Goal: Task Accomplishment & Management: Manage account settings

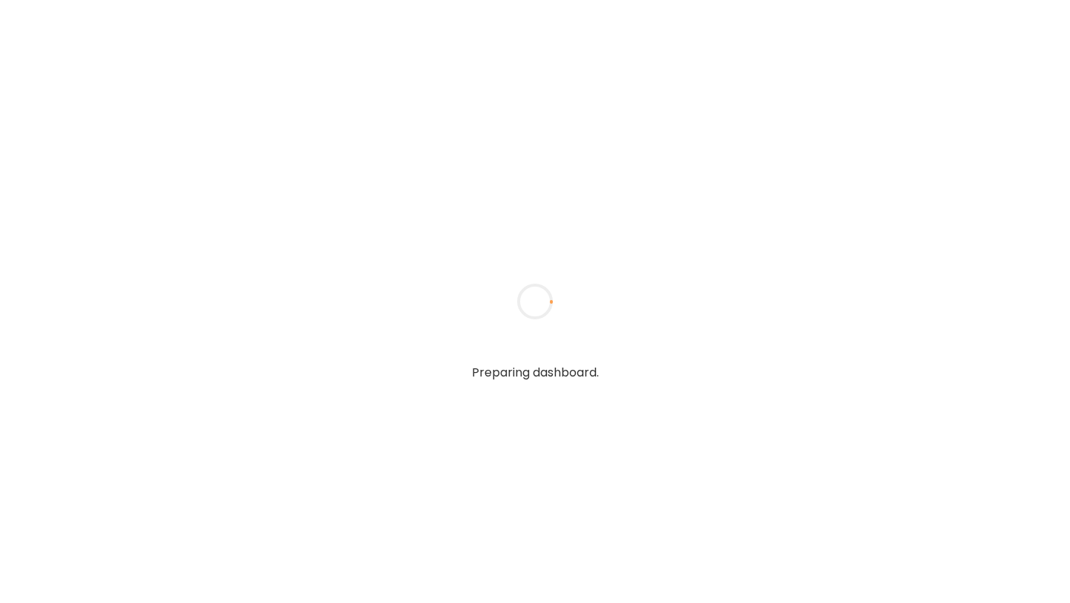
type input "**********"
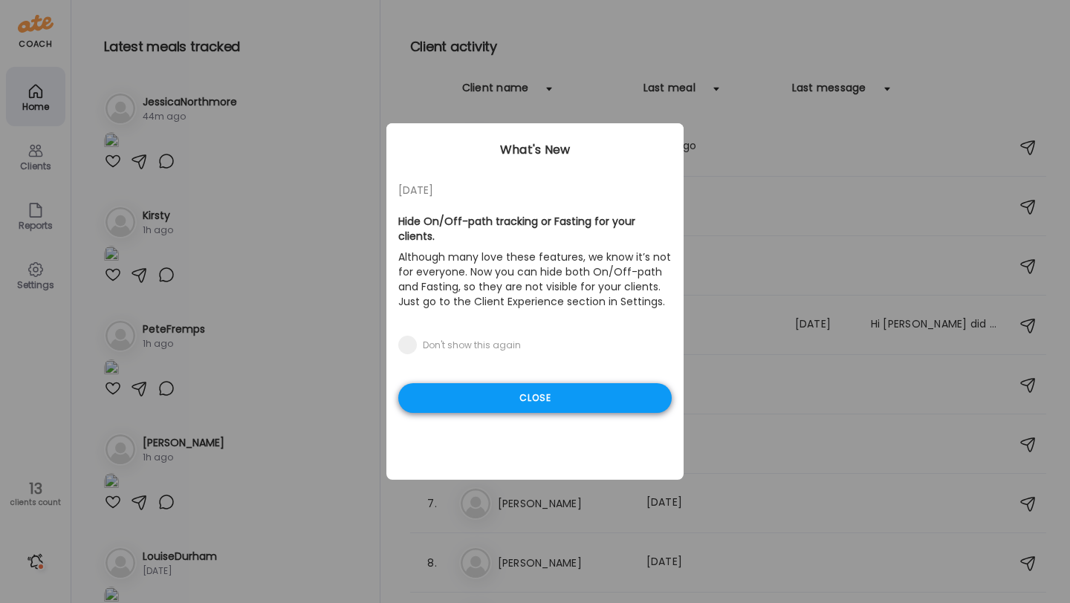
click at [584, 395] on div "Close" at bounding box center [534, 398] width 273 height 30
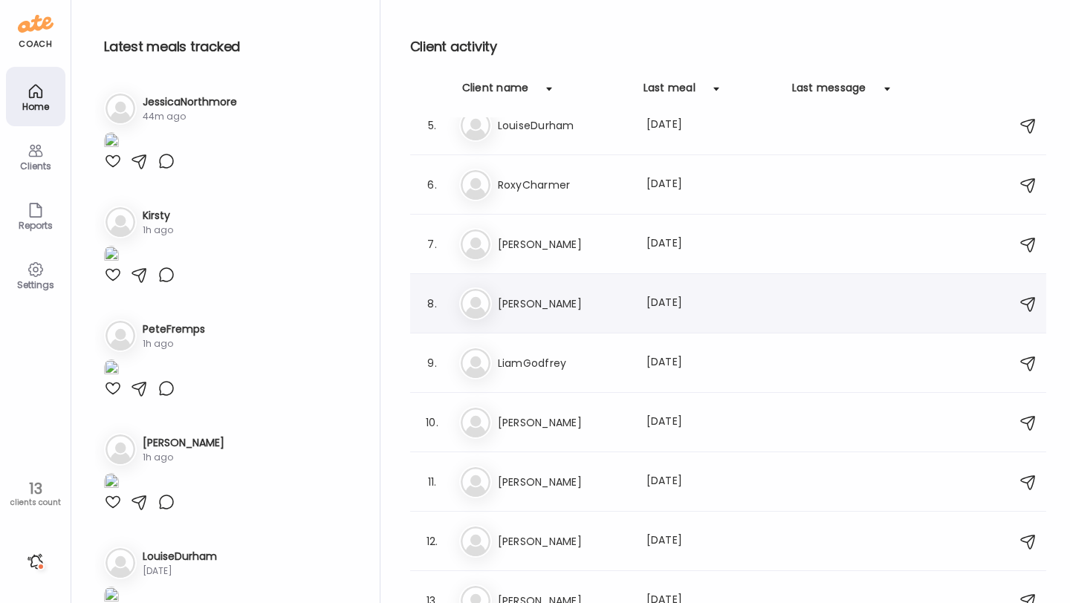
scroll to position [279, 0]
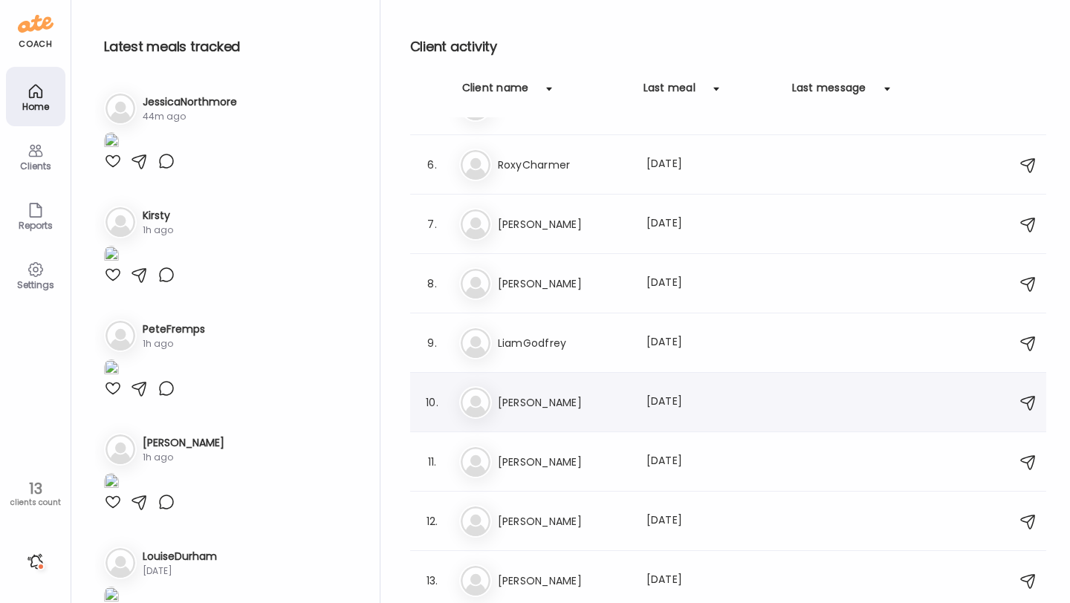
click at [505, 398] on h3 "[PERSON_NAME]" at bounding box center [563, 403] width 131 height 18
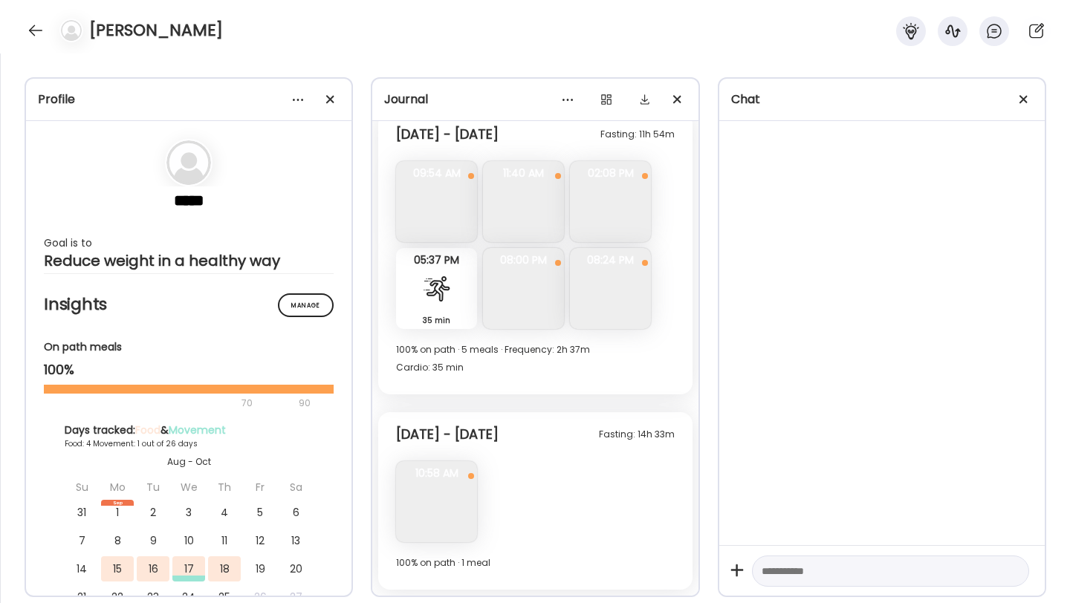
scroll to position [2257, 0]
click at [32, 26] on div at bounding box center [36, 31] width 24 height 24
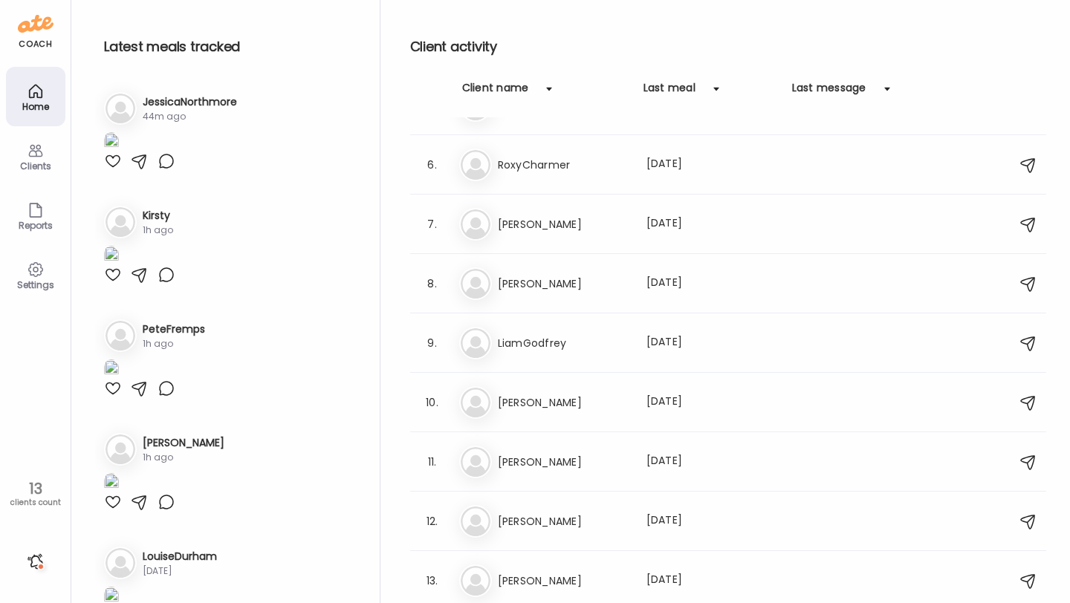
click at [44, 154] on icon at bounding box center [36, 151] width 18 height 18
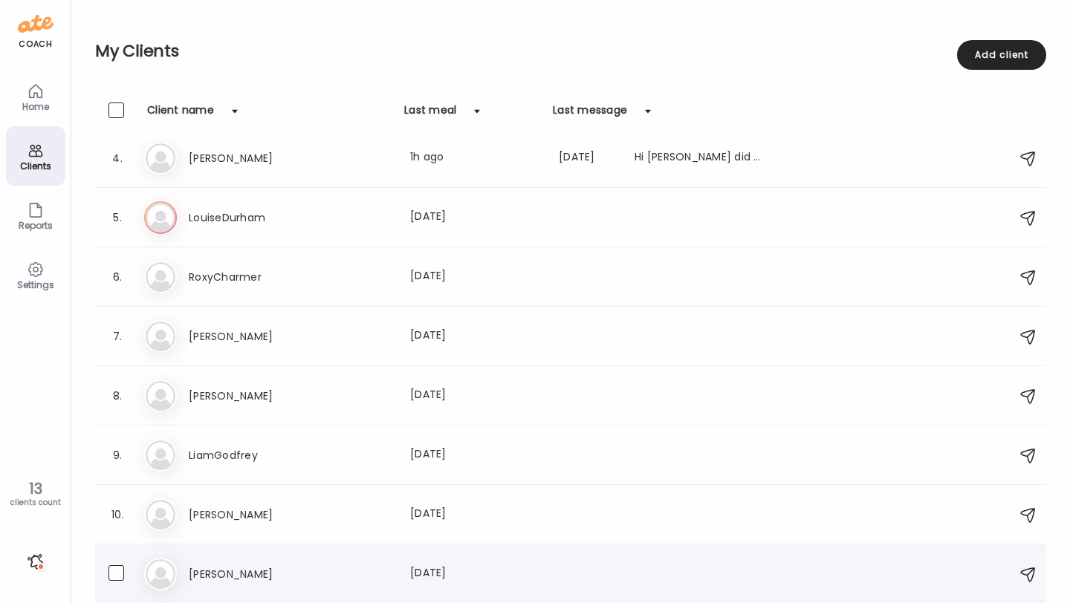
scroll to position [307, 0]
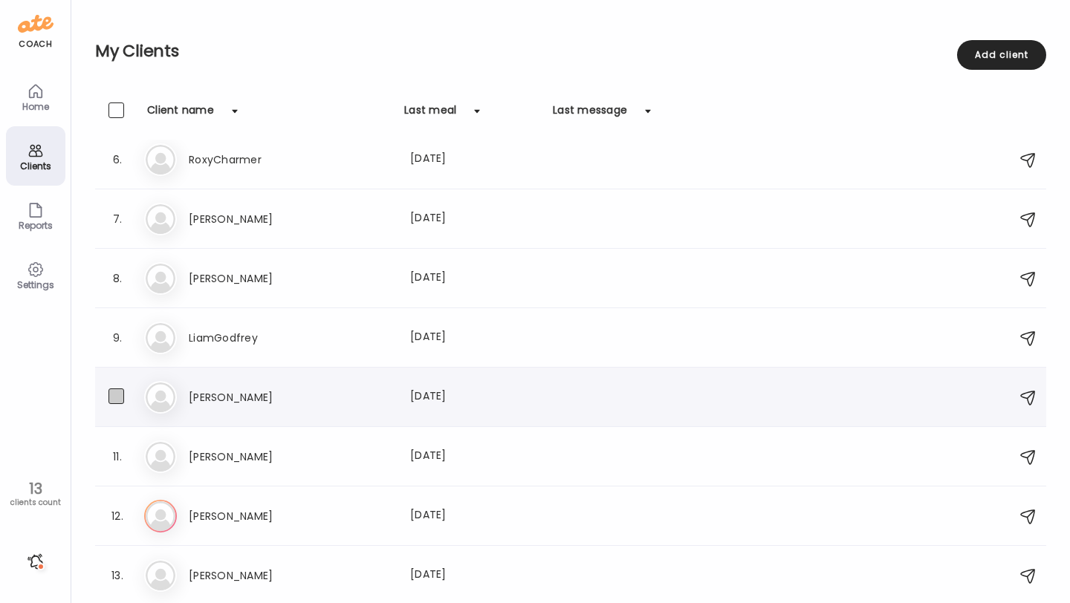
click at [122, 397] on span at bounding box center [116, 397] width 16 height 16
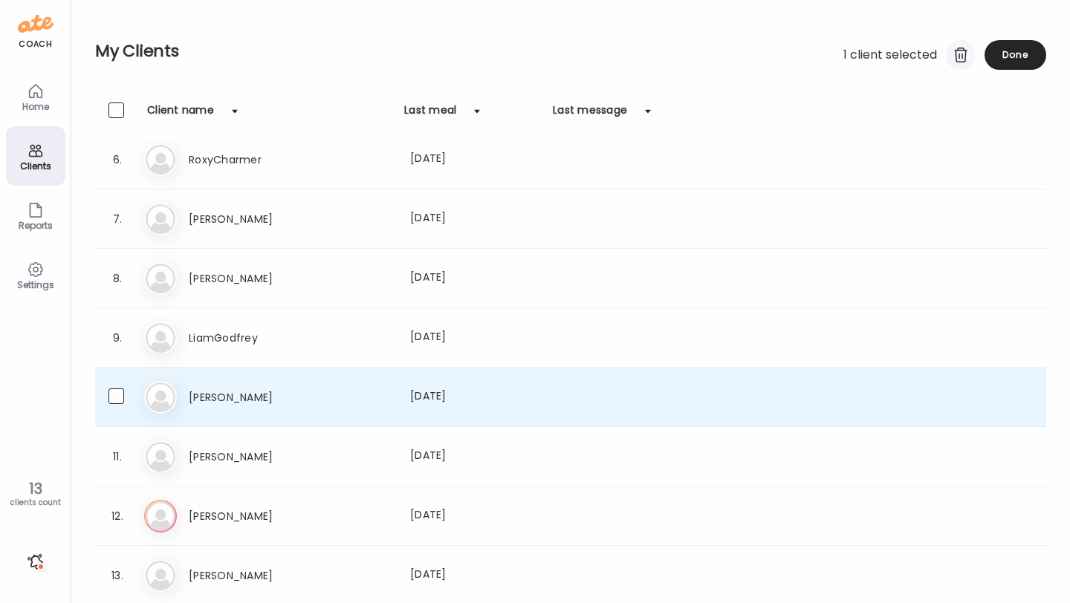
click at [957, 58] on div at bounding box center [961, 55] width 30 height 30
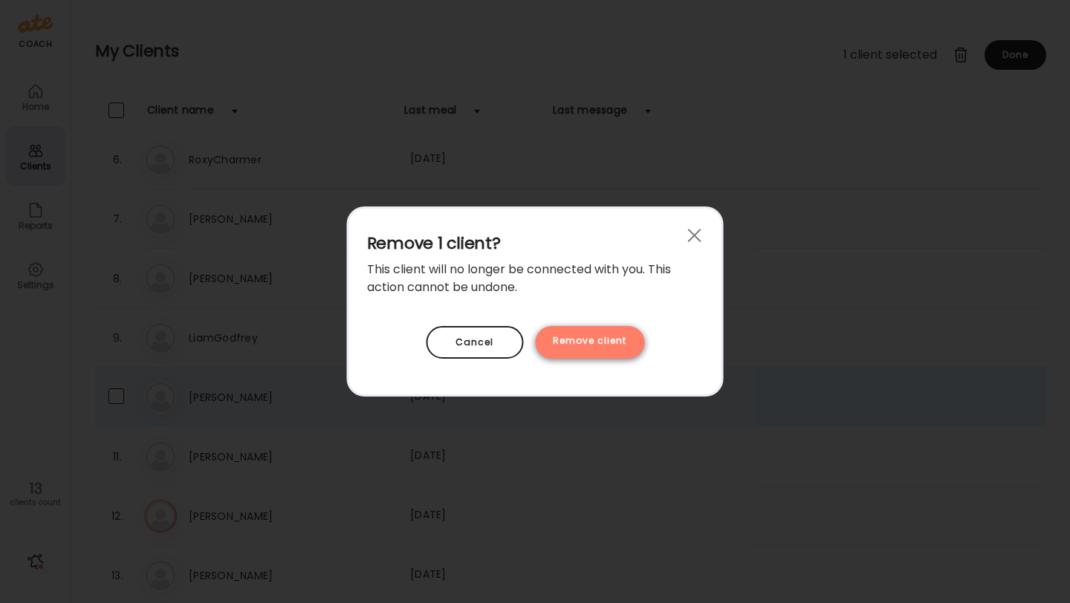
click at [562, 347] on div "Remove client" at bounding box center [589, 342] width 109 height 33
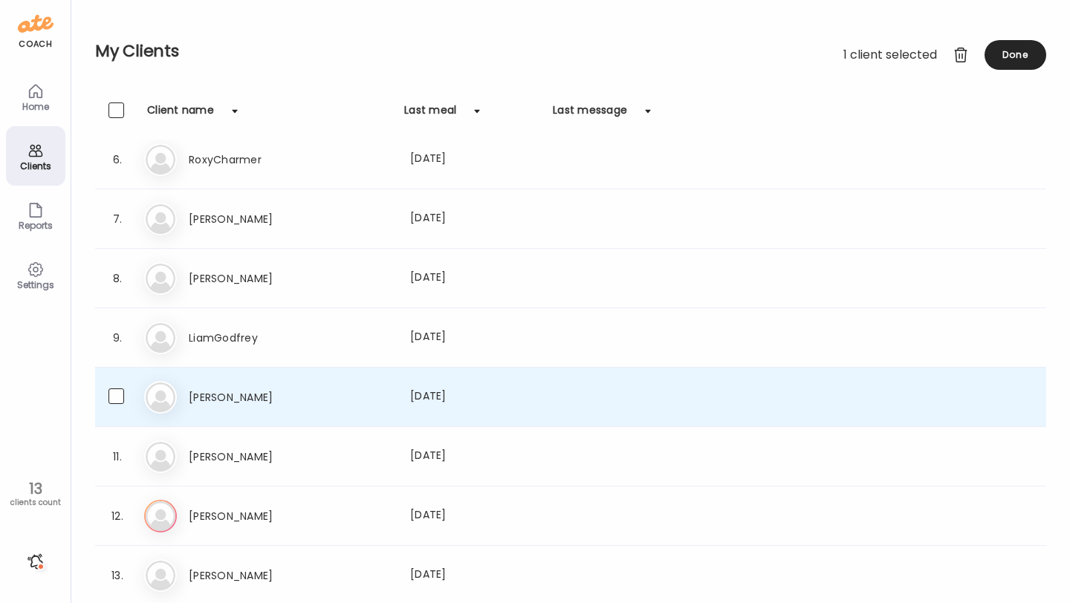
scroll to position [247, 0]
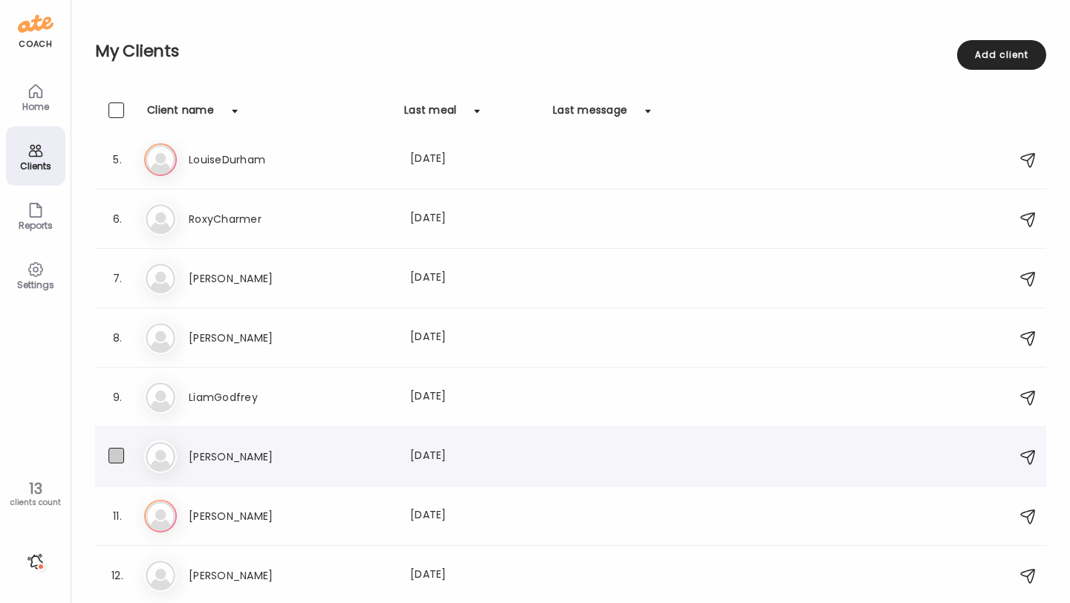
click at [111, 452] on span at bounding box center [116, 456] width 16 height 16
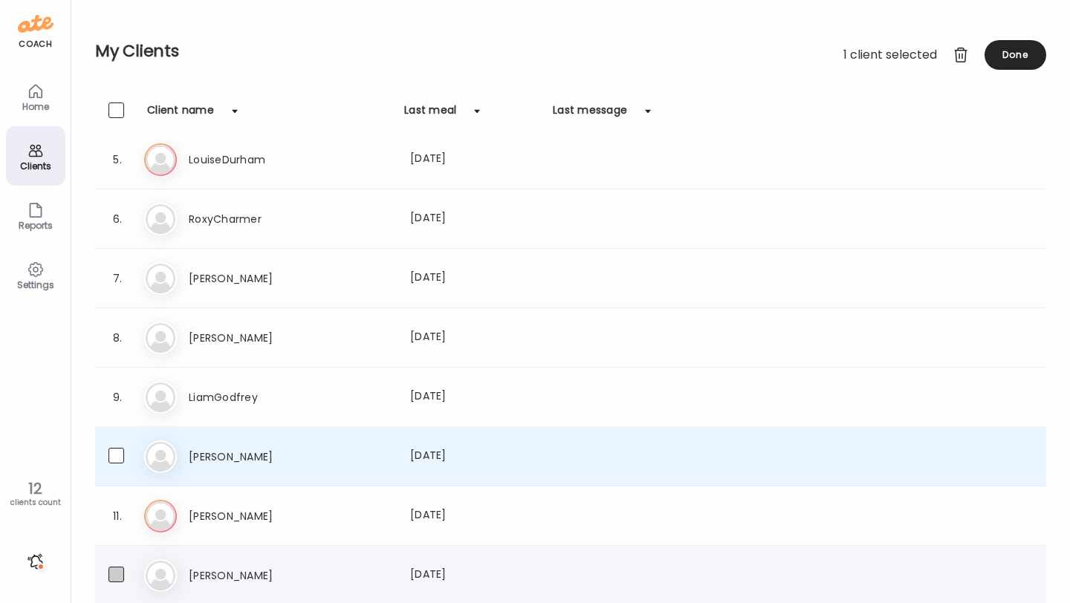
click at [115, 574] on span at bounding box center [116, 575] width 16 height 16
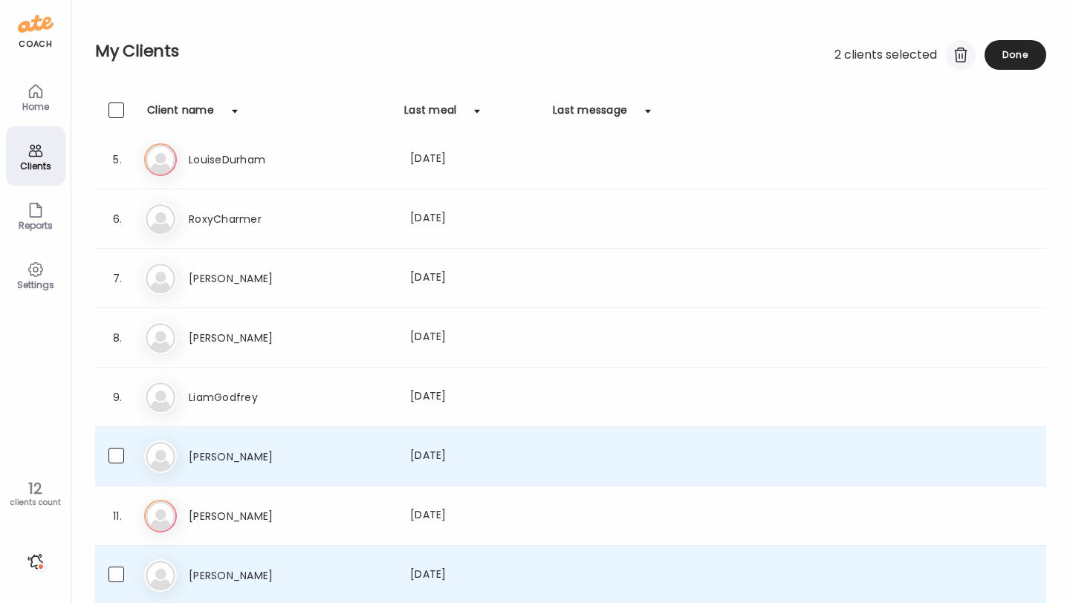
click at [957, 61] on div at bounding box center [961, 55] width 30 height 30
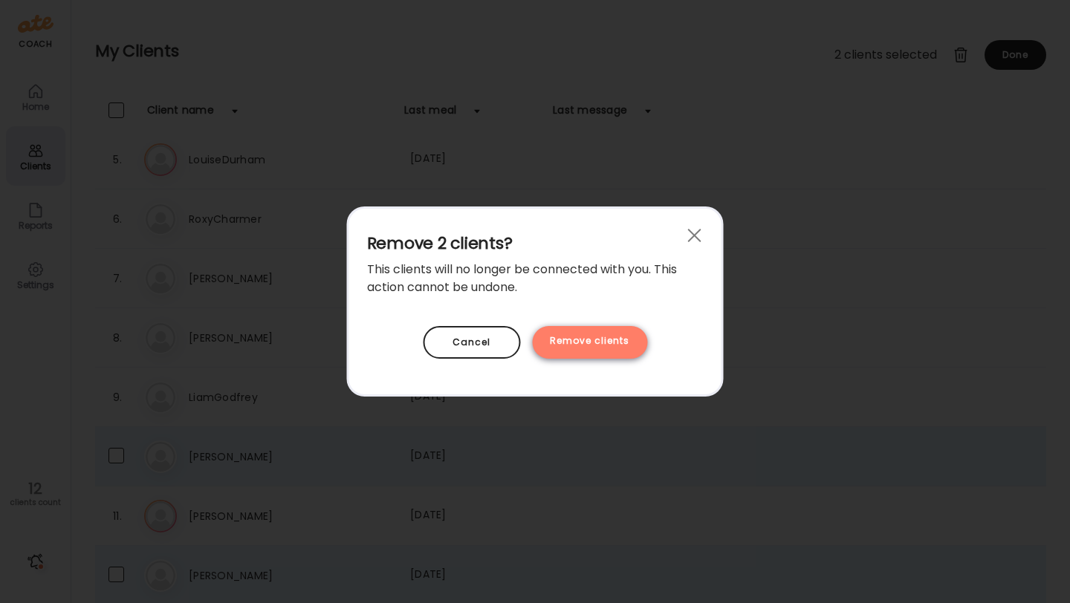
click at [591, 342] on div "Remove clients" at bounding box center [589, 342] width 115 height 33
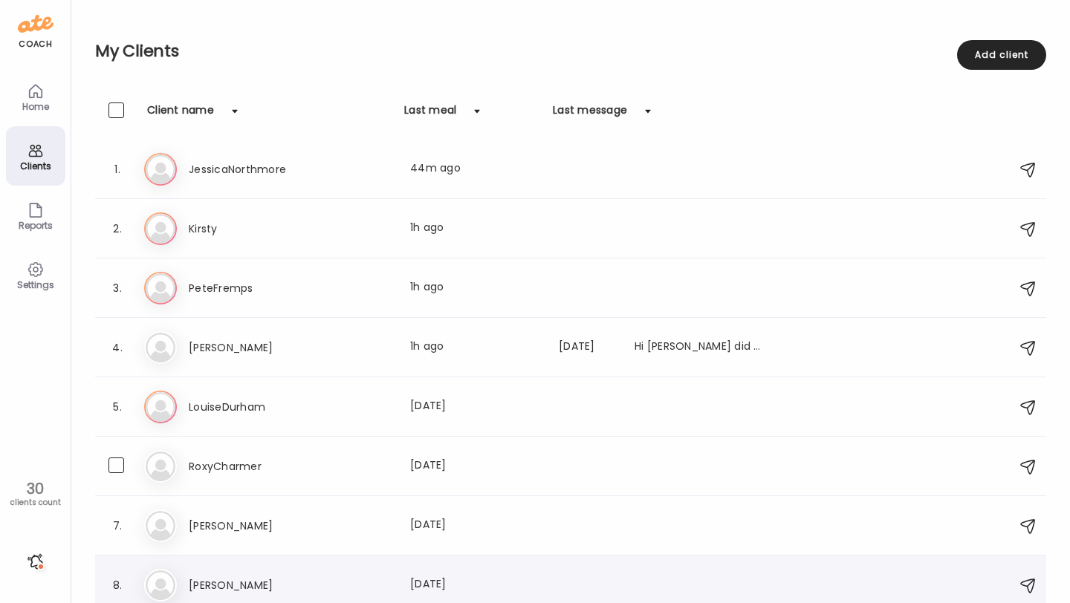
scroll to position [129, 0]
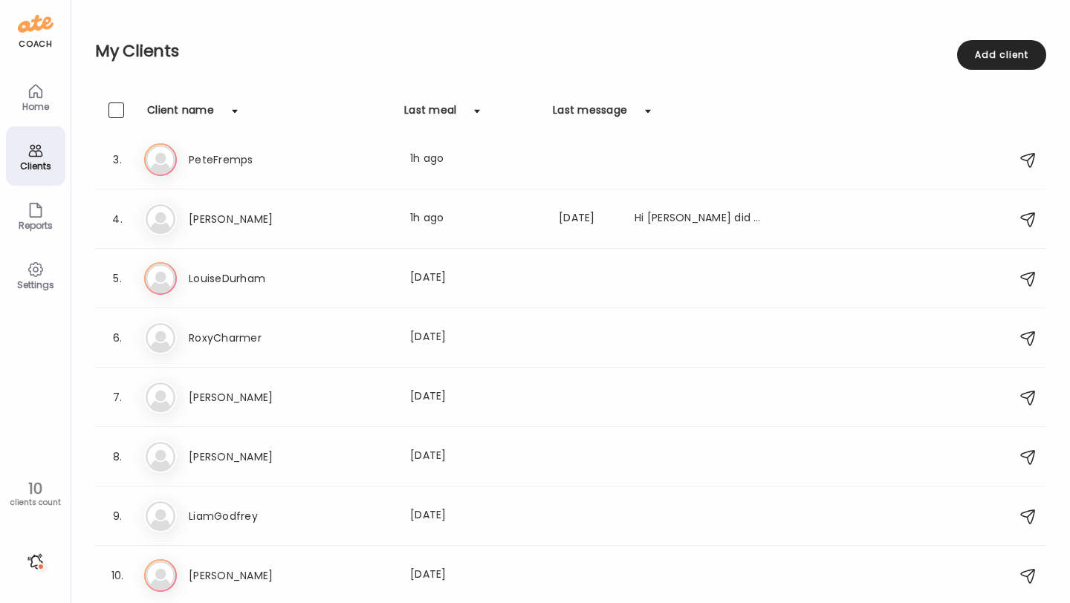
click at [27, 95] on icon at bounding box center [36, 91] width 18 height 18
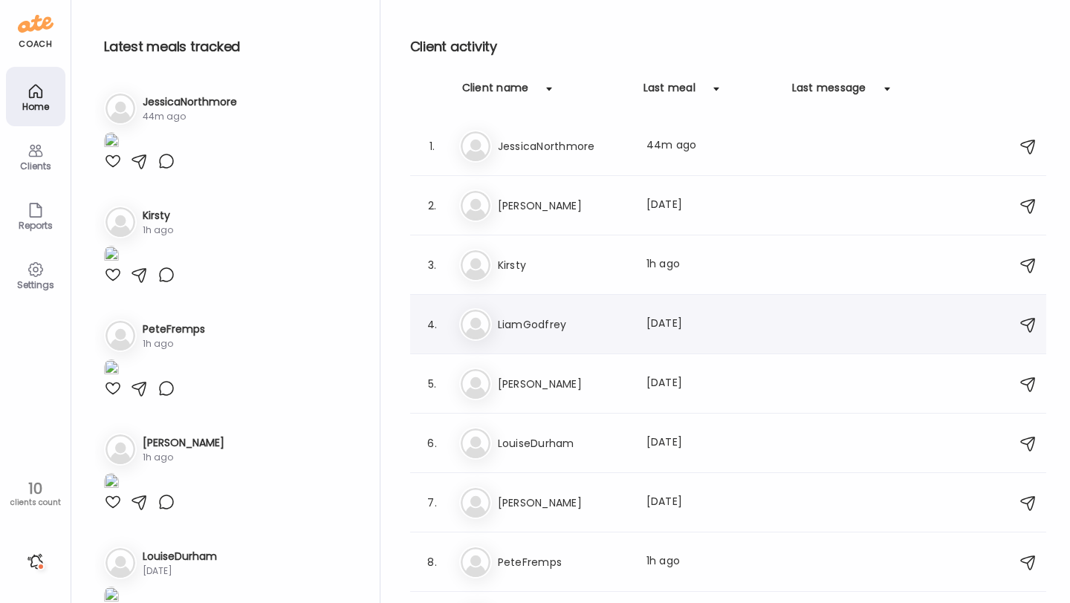
scroll to position [0, 0]
click at [547, 267] on h3 "Kirsty" at bounding box center [563, 266] width 131 height 18
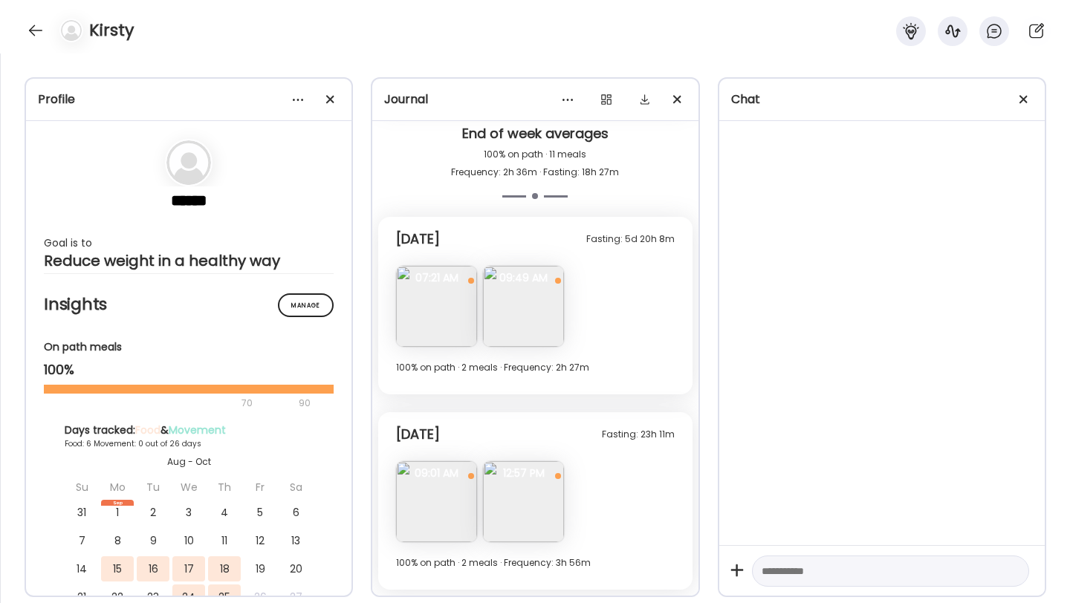
scroll to position [2517, 0]
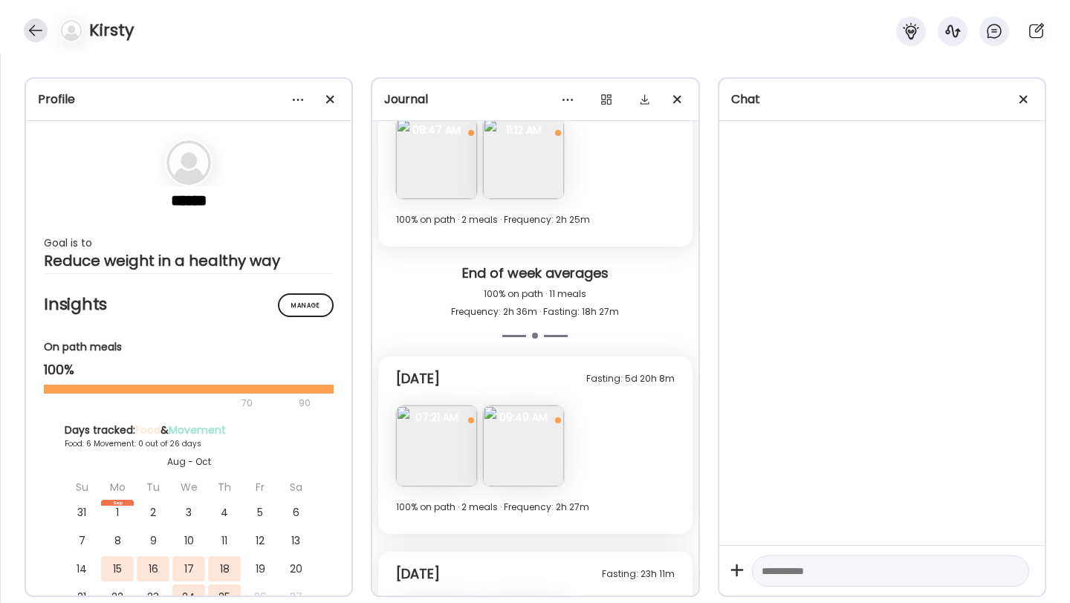
click at [30, 26] on div at bounding box center [36, 31] width 24 height 24
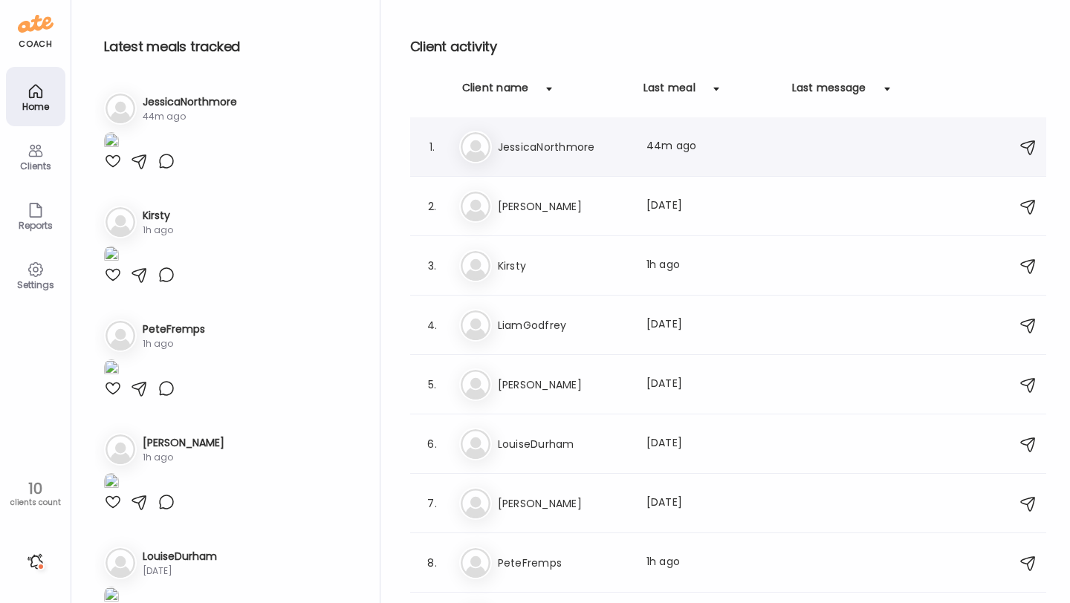
click at [563, 162] on div "Je [PERSON_NAME] Last meal: 44m ago" at bounding box center [730, 147] width 542 height 33
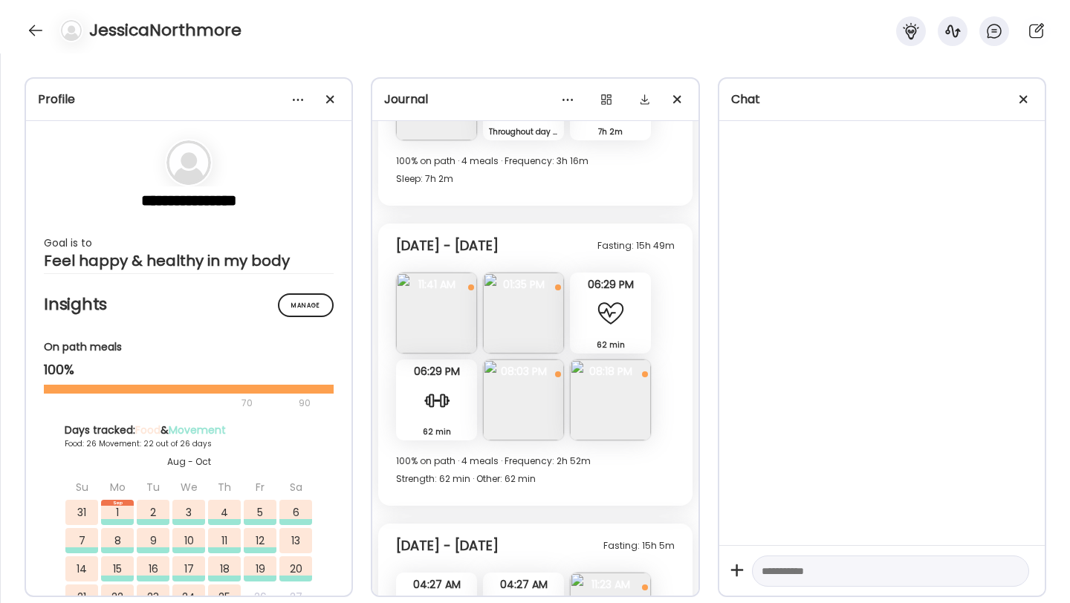
scroll to position [9614, 0]
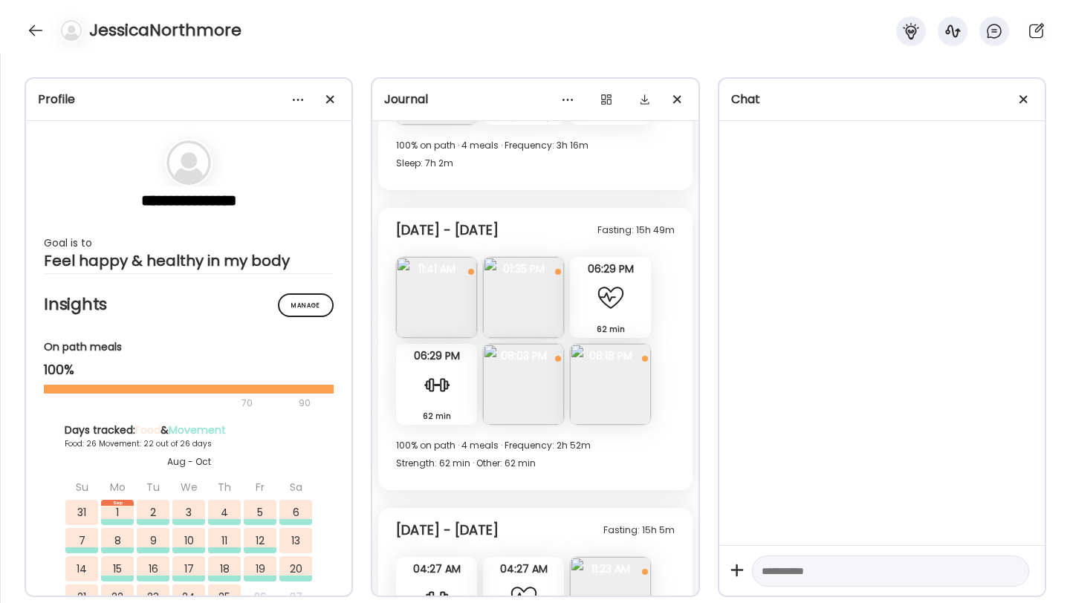
click at [444, 288] on img at bounding box center [436, 297] width 81 height 81
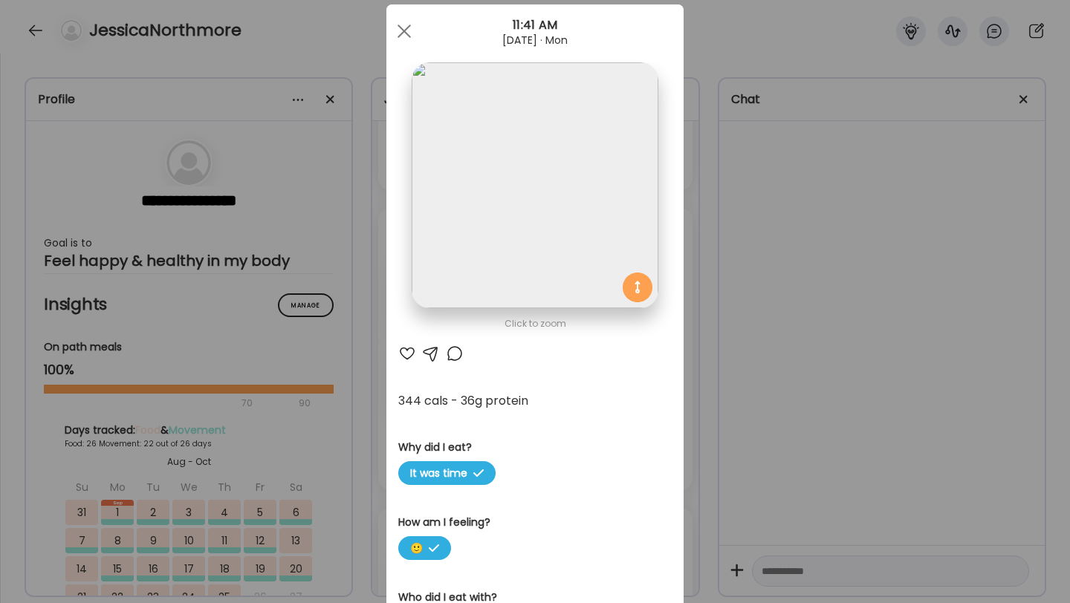
scroll to position [33, 0]
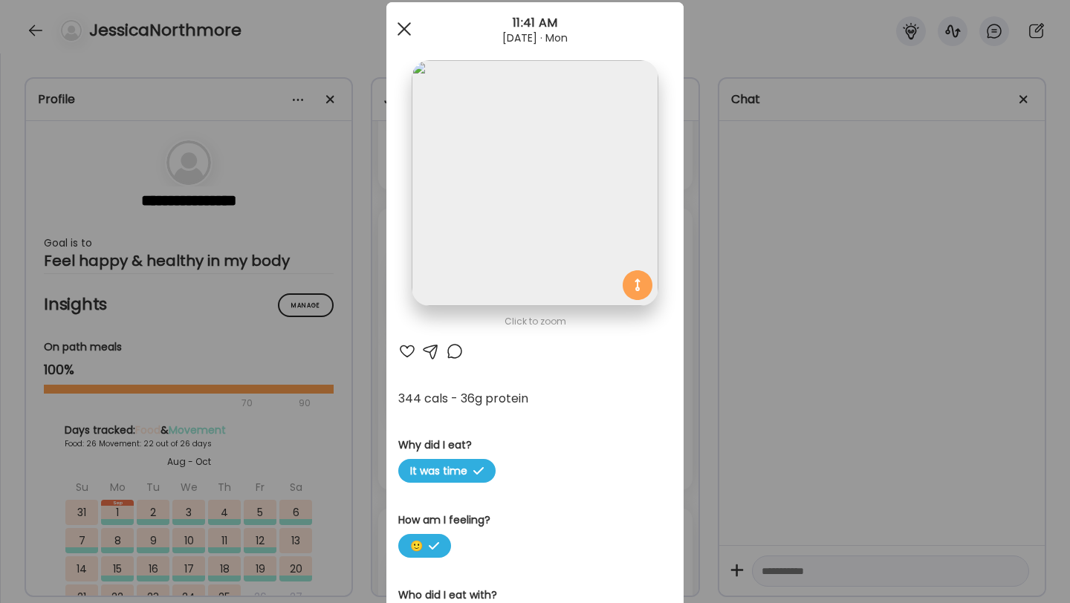
click at [405, 40] on div at bounding box center [404, 29] width 30 height 30
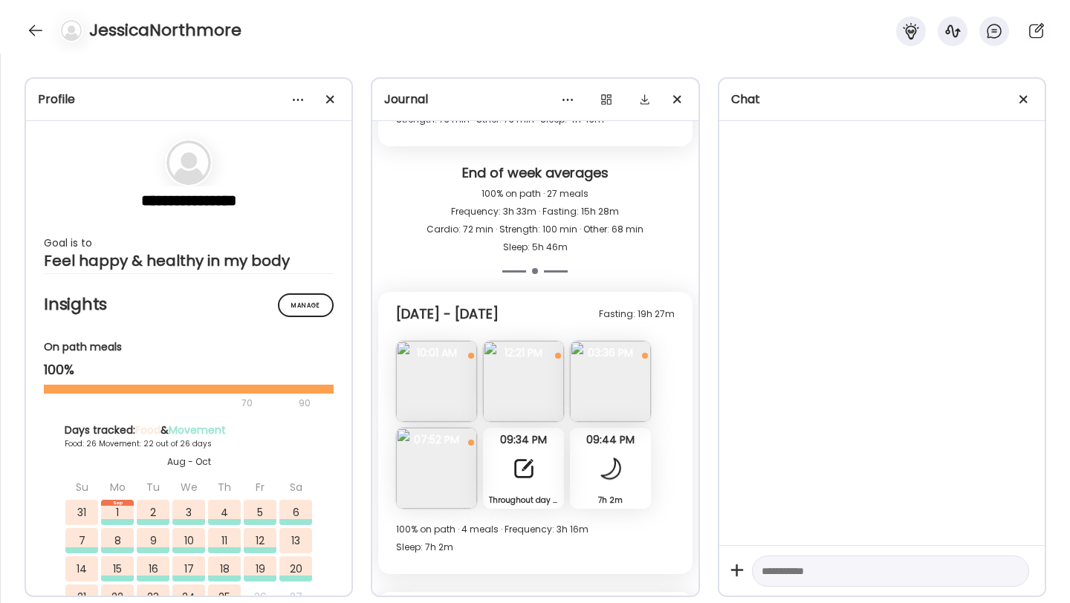
scroll to position [9226, 0]
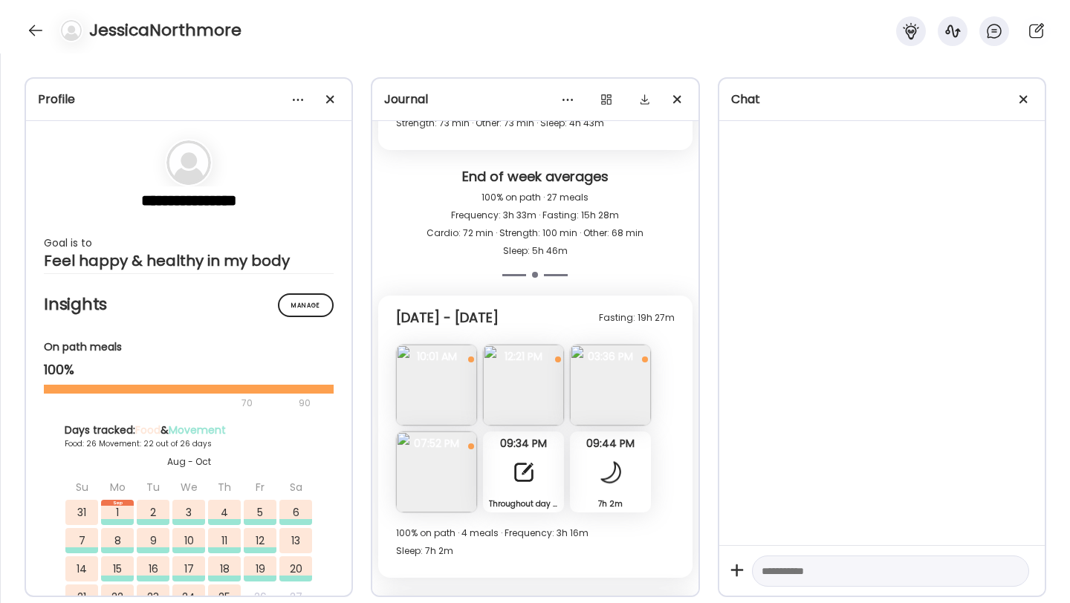
click at [530, 372] on img at bounding box center [523, 385] width 81 height 81
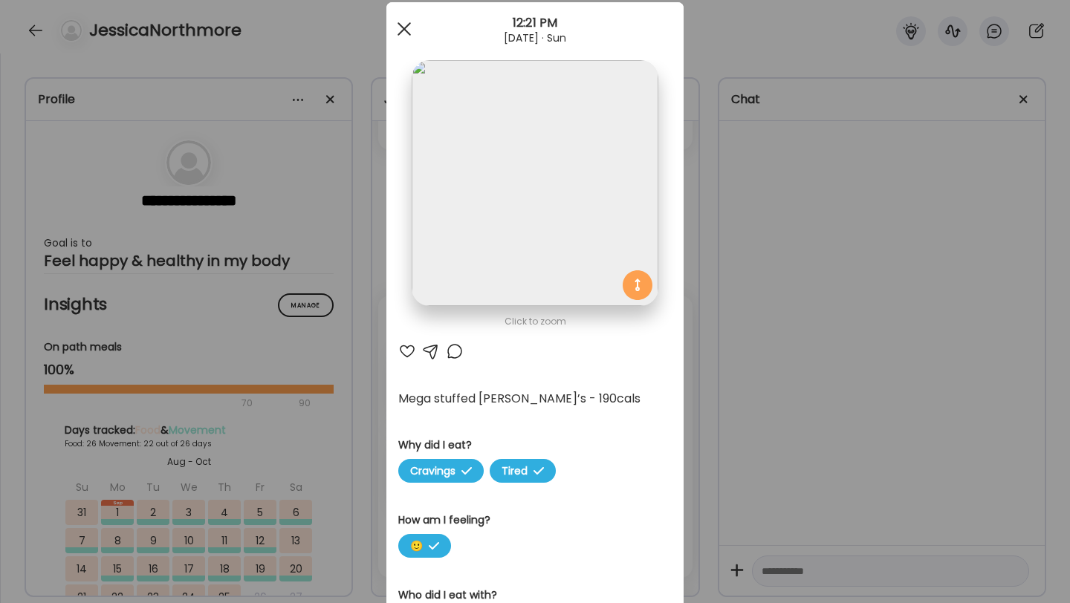
click at [402, 25] on div at bounding box center [404, 29] width 30 height 30
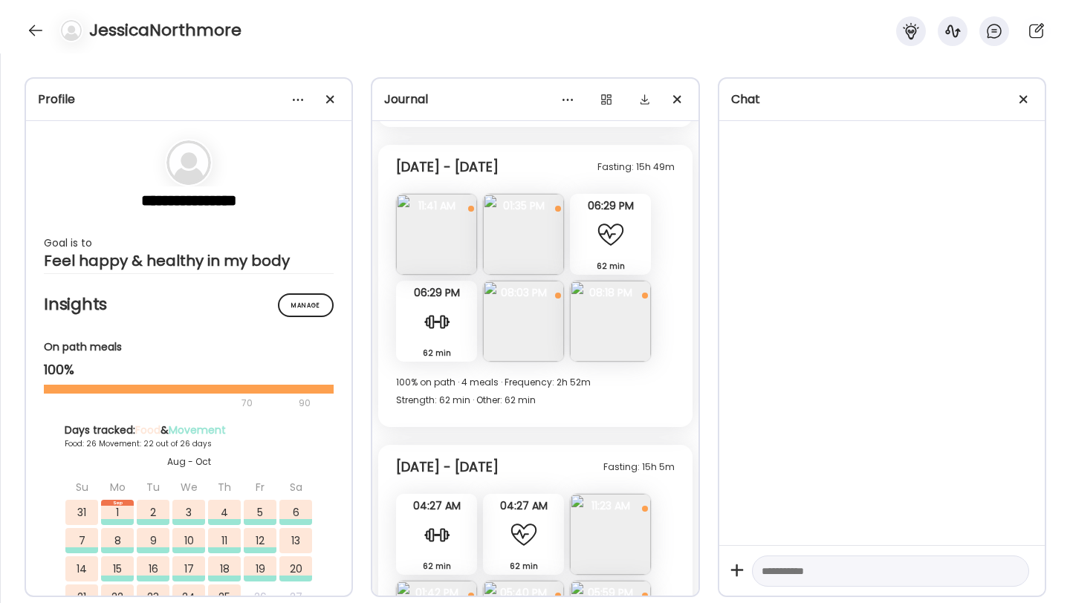
scroll to position [9623, 0]
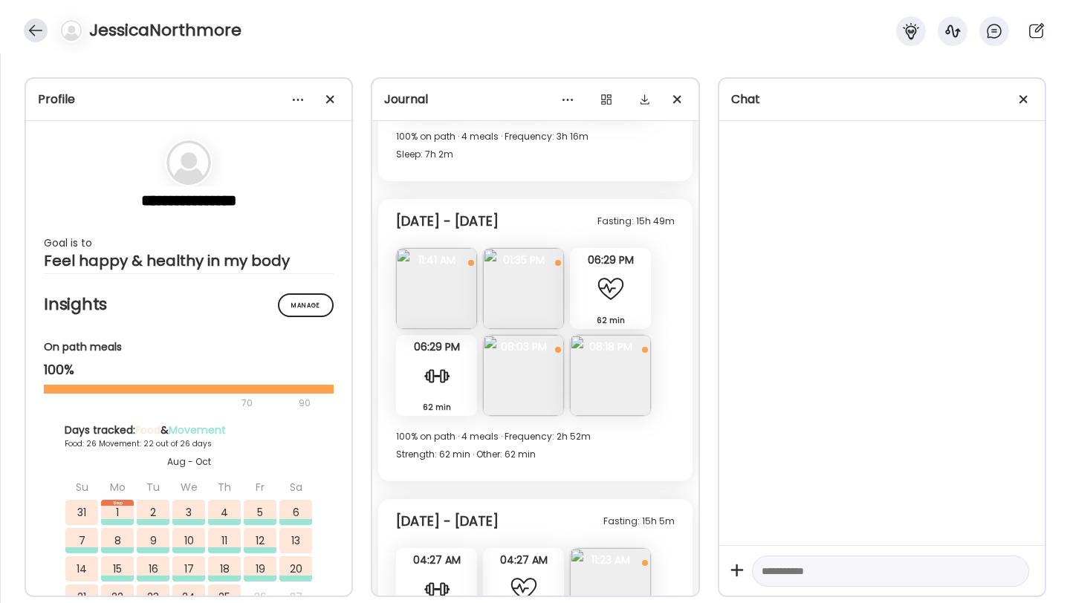
click at [32, 33] on div at bounding box center [36, 31] width 24 height 24
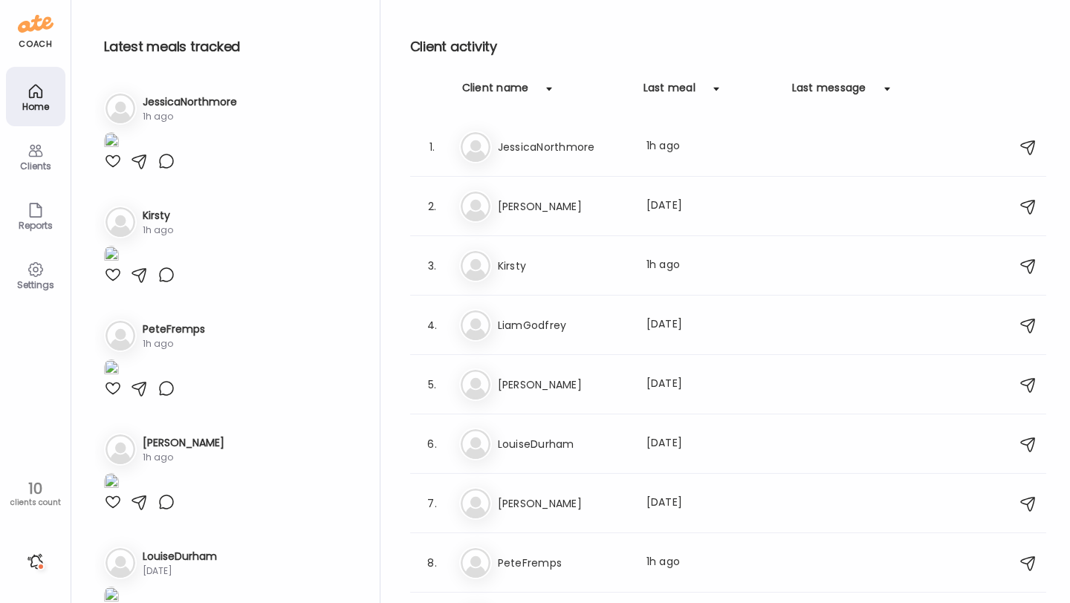
click at [33, 158] on icon at bounding box center [36, 151] width 18 height 18
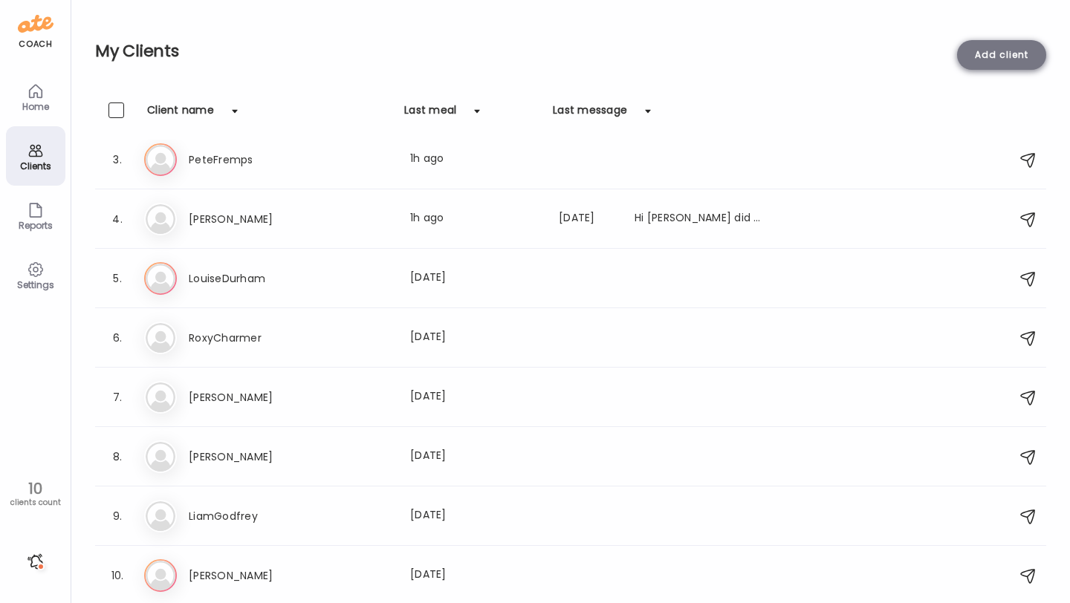
click at [1019, 59] on div "Add client" at bounding box center [1001, 55] width 89 height 30
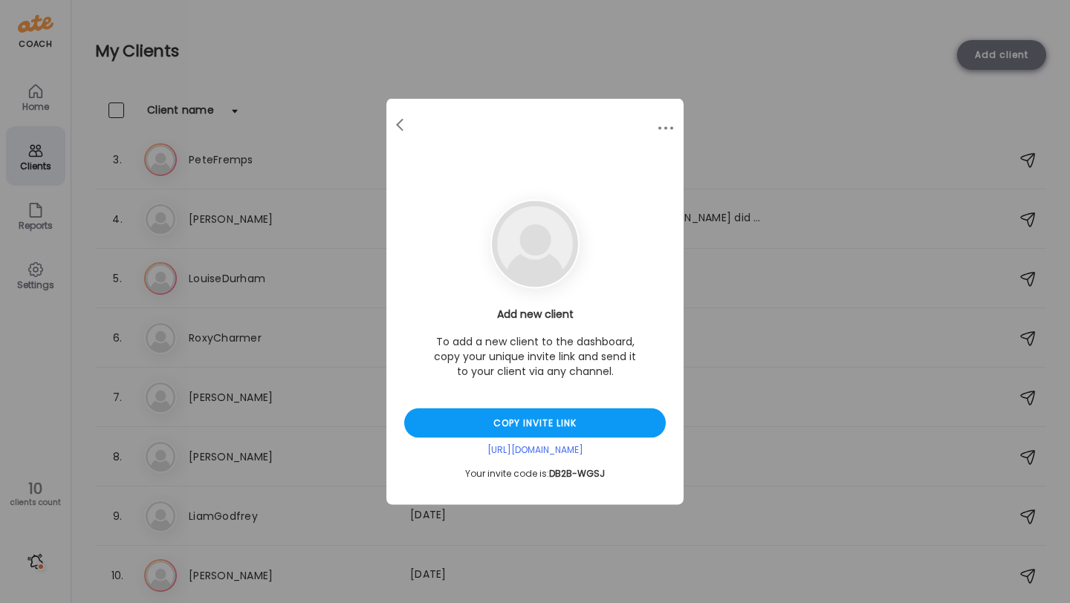
scroll to position [0, 0]
click at [584, 419] on div "Copy invite link" at bounding box center [535, 424] width 262 height 30
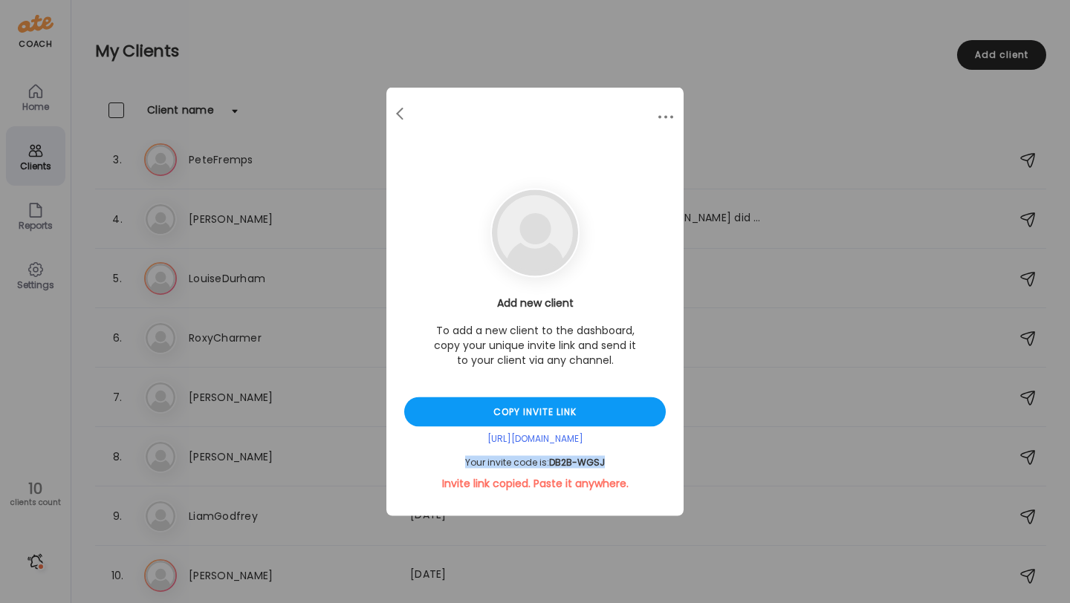
drag, startPoint x: 608, startPoint y: 464, endPoint x: 428, endPoint y: 464, distance: 179.8
click at [428, 464] on div "Your invite code is: DB2B-WGSJ" at bounding box center [535, 463] width 262 height 12
copy div "Your invite code is: DB2B-WGSJ"
